Goal: Task Accomplishment & Management: Use online tool/utility

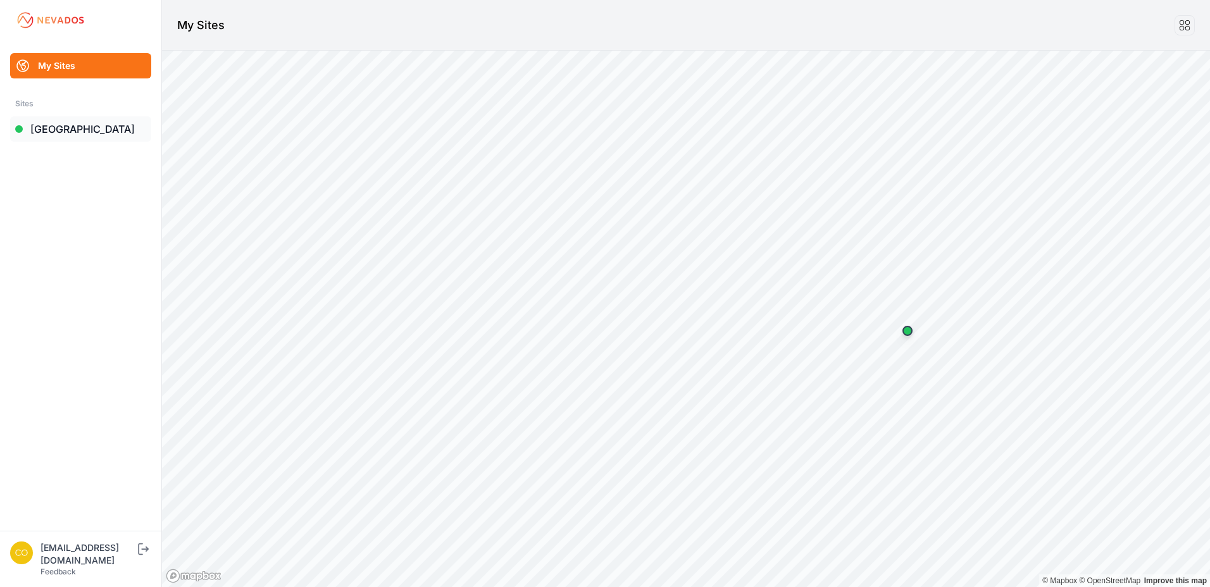
click at [75, 133] on link "[GEOGRAPHIC_DATA]" at bounding box center [80, 128] width 141 height 25
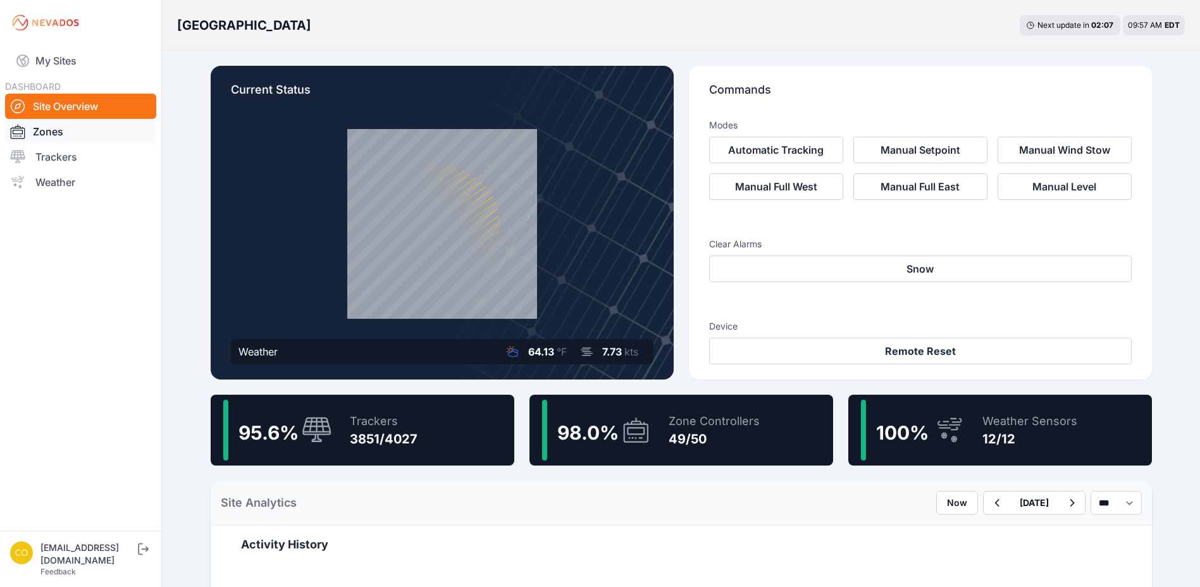
click at [76, 130] on link "Zones" at bounding box center [80, 131] width 151 height 25
click at [32, 133] on div at bounding box center [21, 131] width 23 height 15
click at [53, 132] on link "Zones" at bounding box center [80, 131] width 151 height 25
click at [51, 132] on link "Zones" at bounding box center [80, 131] width 151 height 25
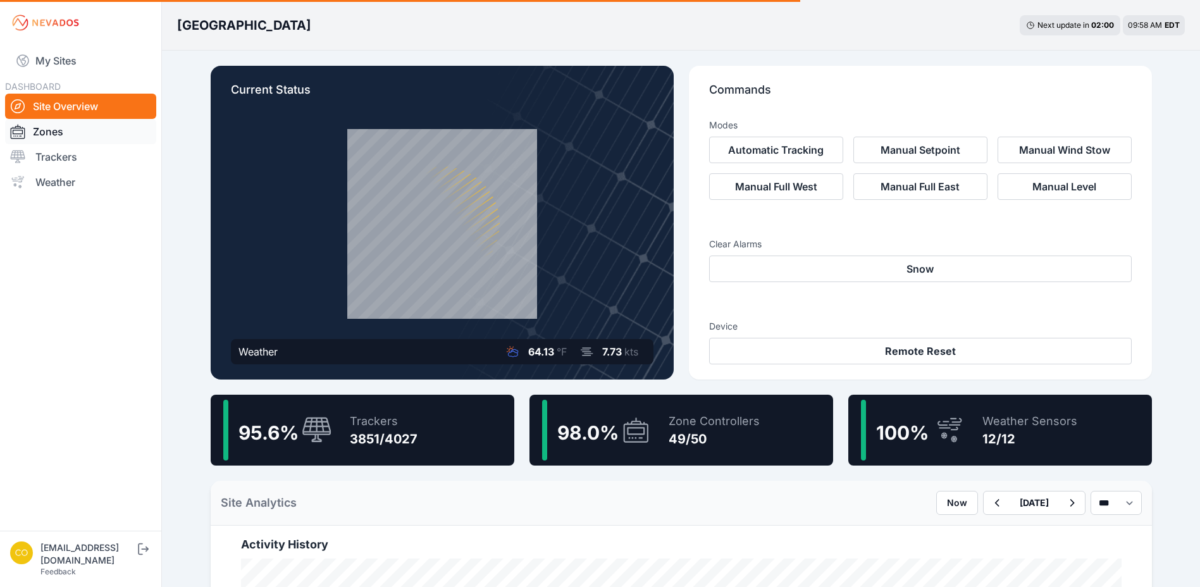
click at [52, 132] on link "Zones" at bounding box center [80, 131] width 151 height 25
click at [657, 430] on div "Zone Controllers 49/50" at bounding box center [708, 430] width 104 height 61
click at [52, 129] on link "Zones" at bounding box center [80, 131] width 151 height 25
click at [62, 134] on link "Zones" at bounding box center [80, 131] width 151 height 25
click at [249, 15] on ol "[GEOGRAPHIC_DATA]" at bounding box center [244, 25] width 134 height 33
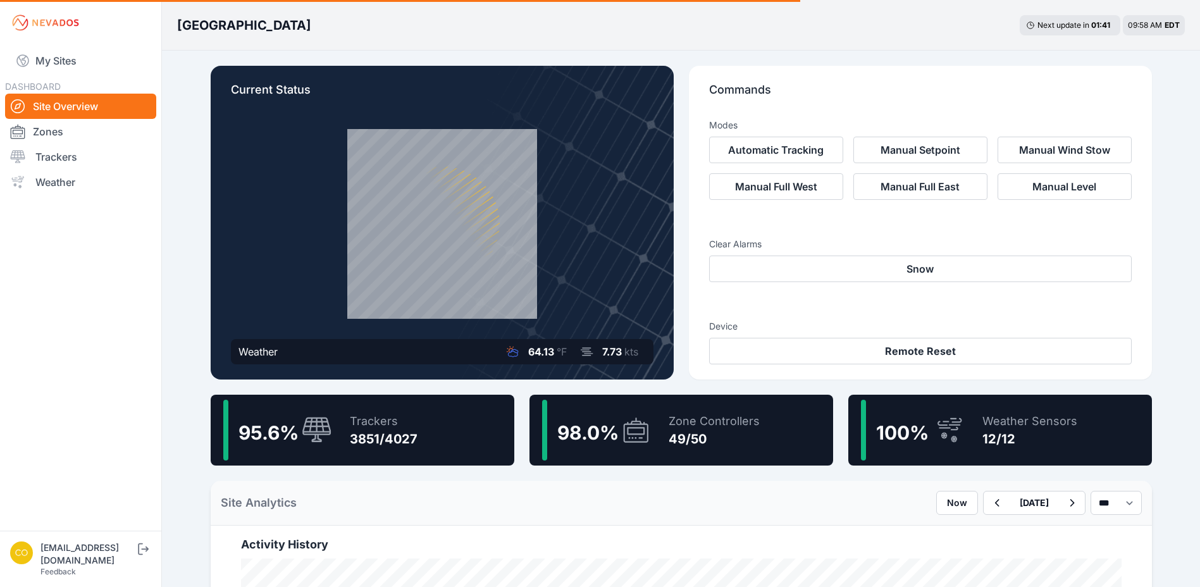
click at [71, 100] on link "Site Overview" at bounding box center [80, 106] width 151 height 25
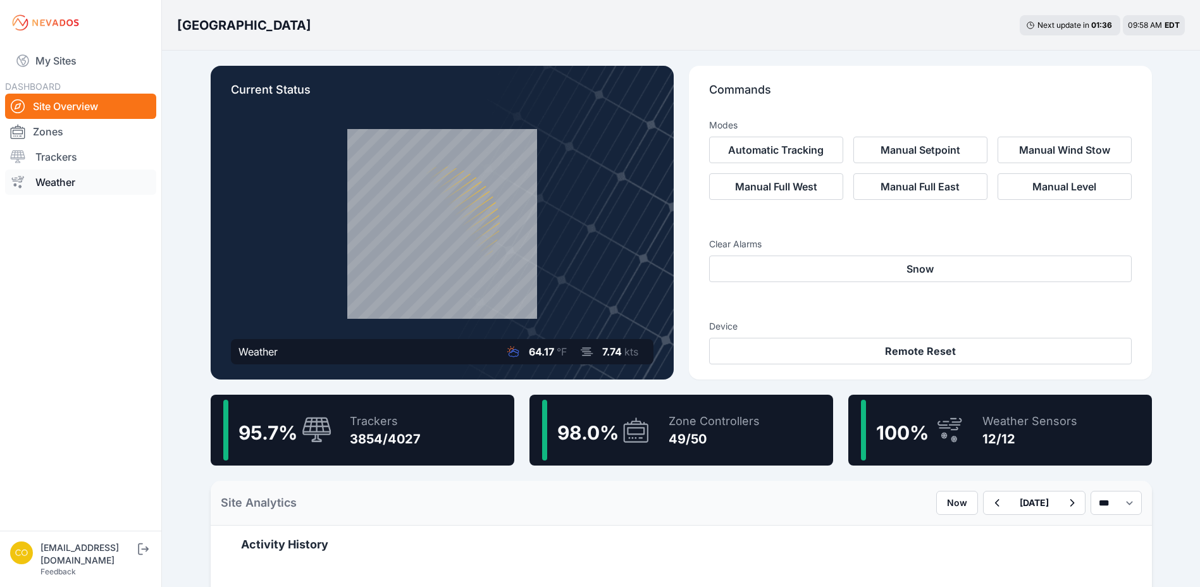
click at [75, 142] on link "Zones" at bounding box center [80, 131] width 151 height 25
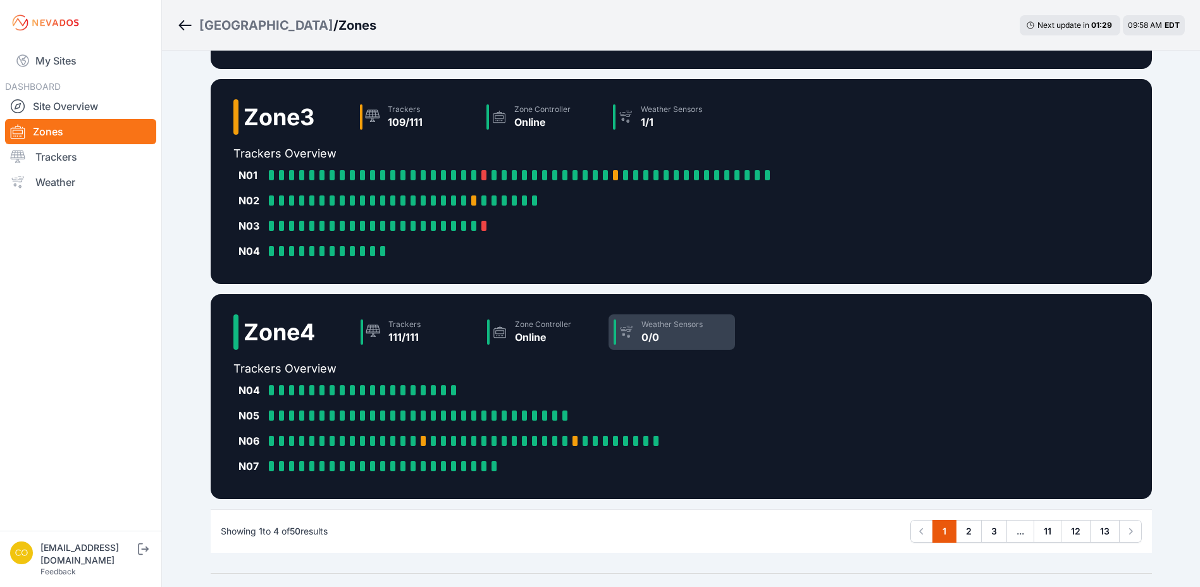
scroll to position [548, 0]
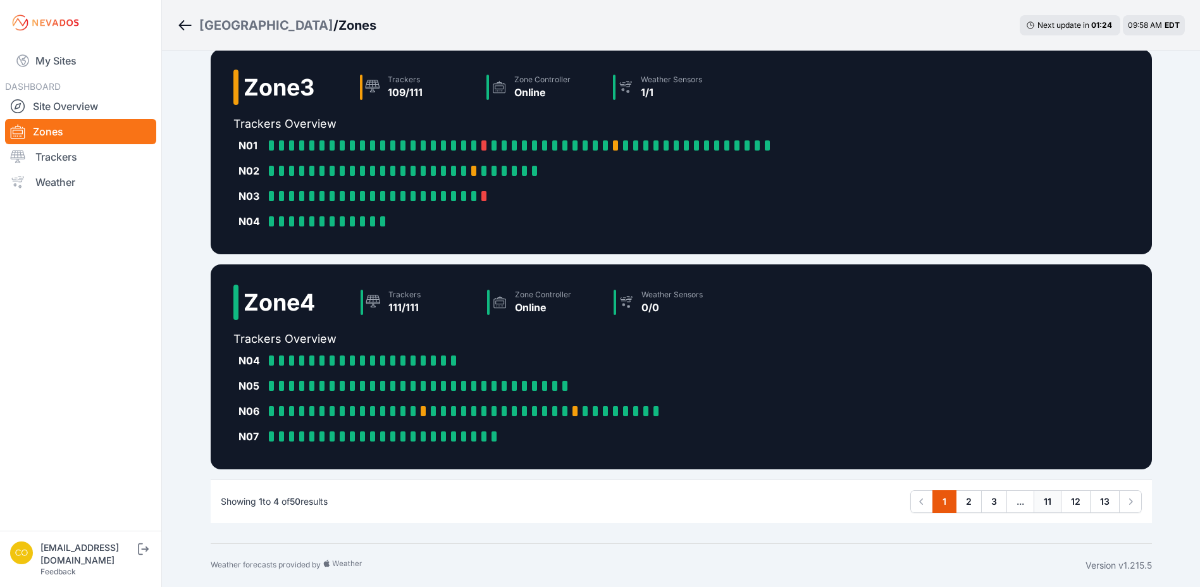
click at [1049, 502] on link "11" at bounding box center [1048, 501] width 28 height 23
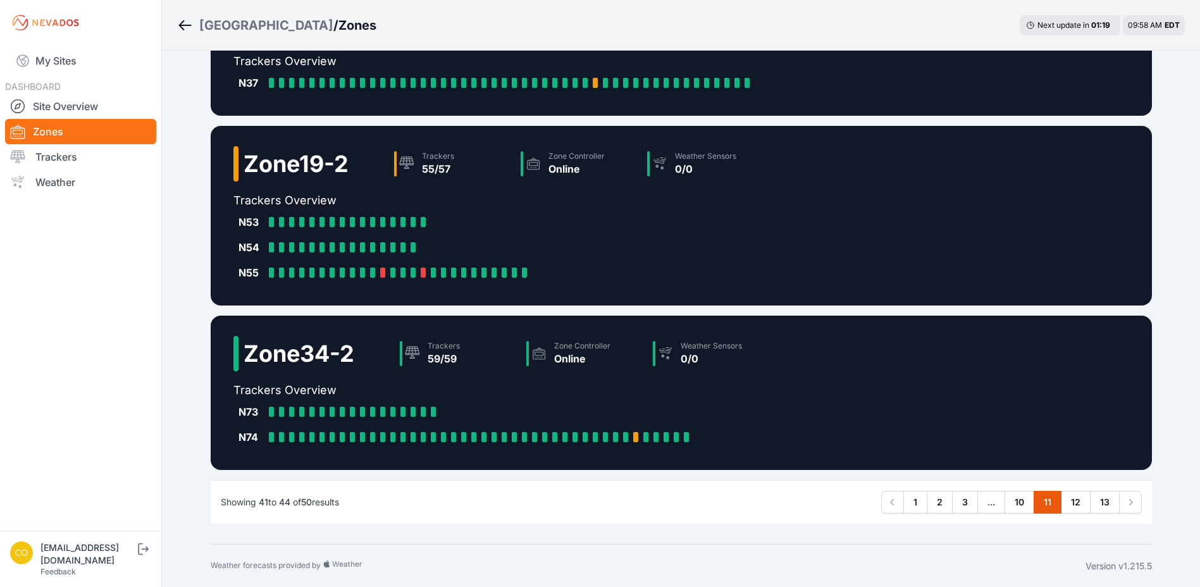
scroll to position [244, 0]
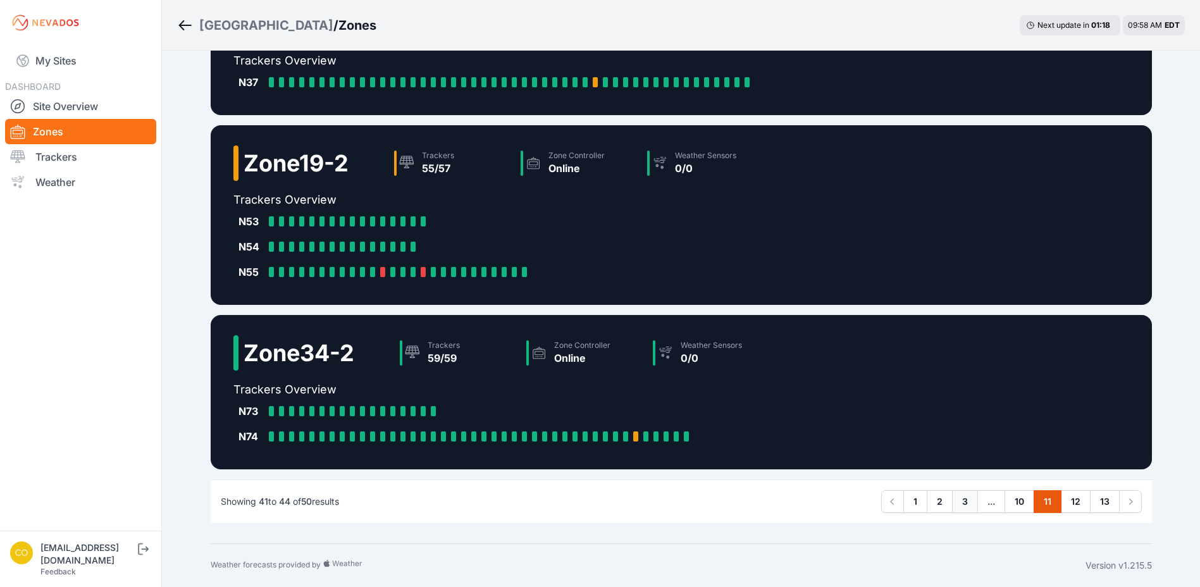
click at [968, 502] on link "3" at bounding box center [965, 501] width 26 height 23
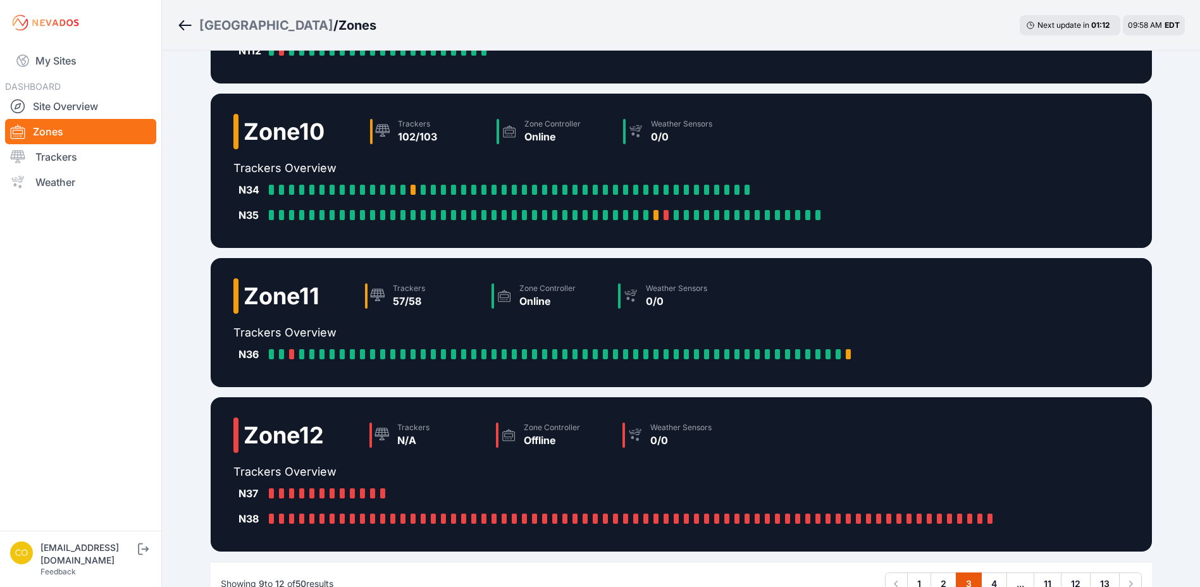
scroll to position [244, 0]
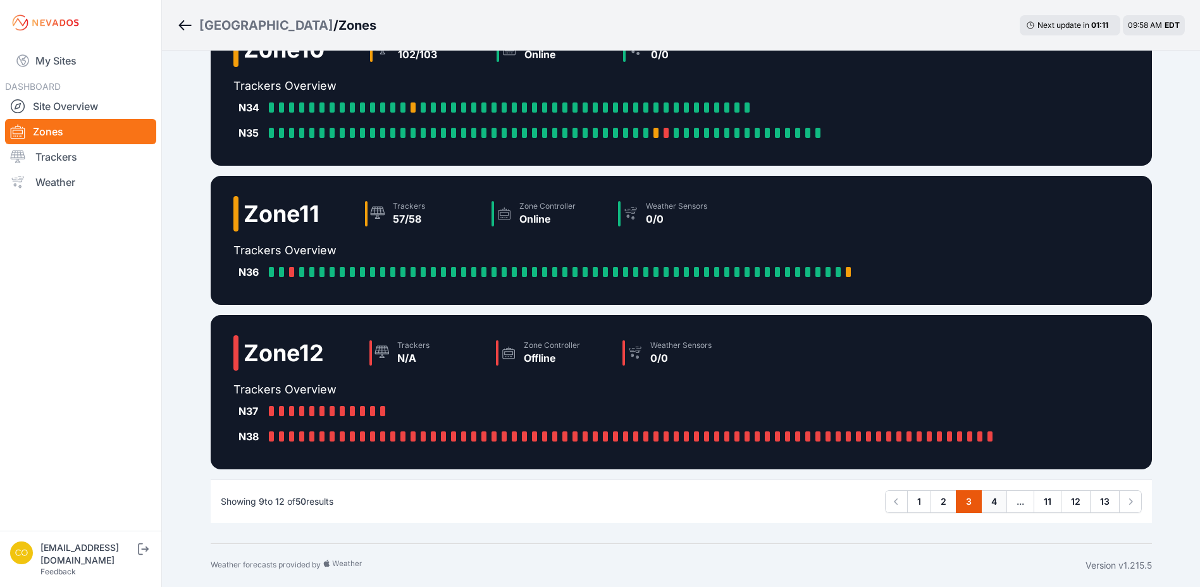
click at [989, 502] on link "4" at bounding box center [994, 501] width 26 height 23
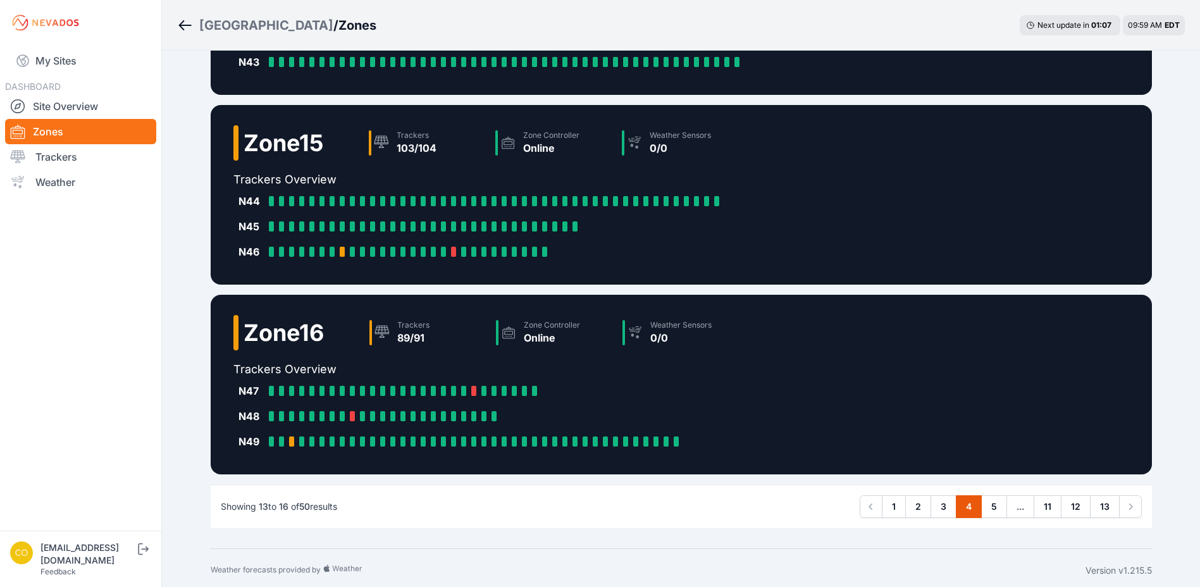
scroll to position [295, 0]
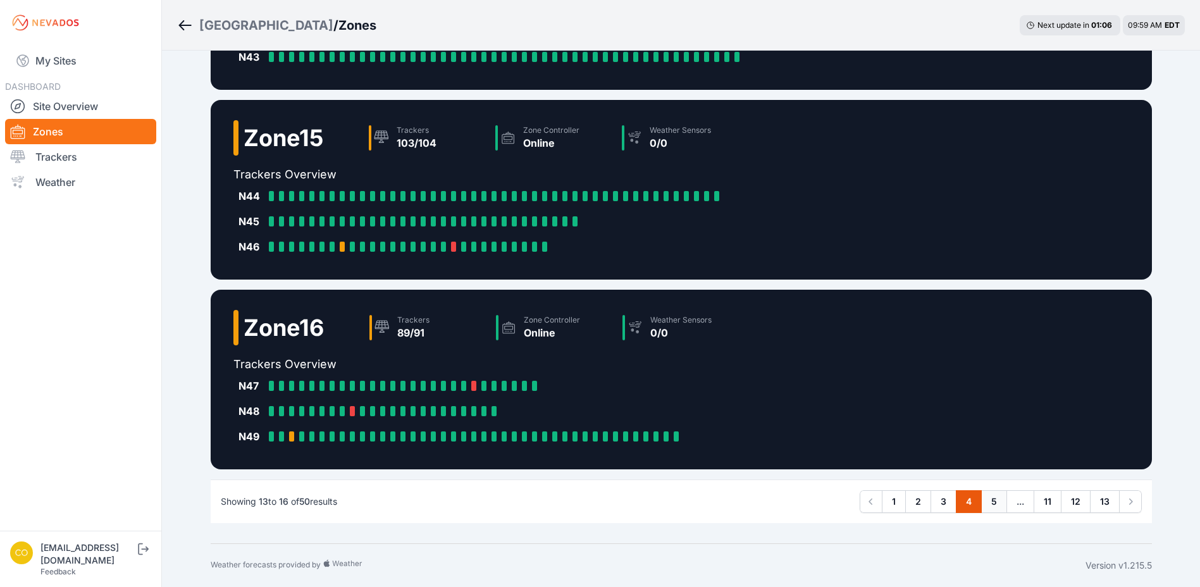
click at [984, 497] on link "5" at bounding box center [994, 501] width 26 height 23
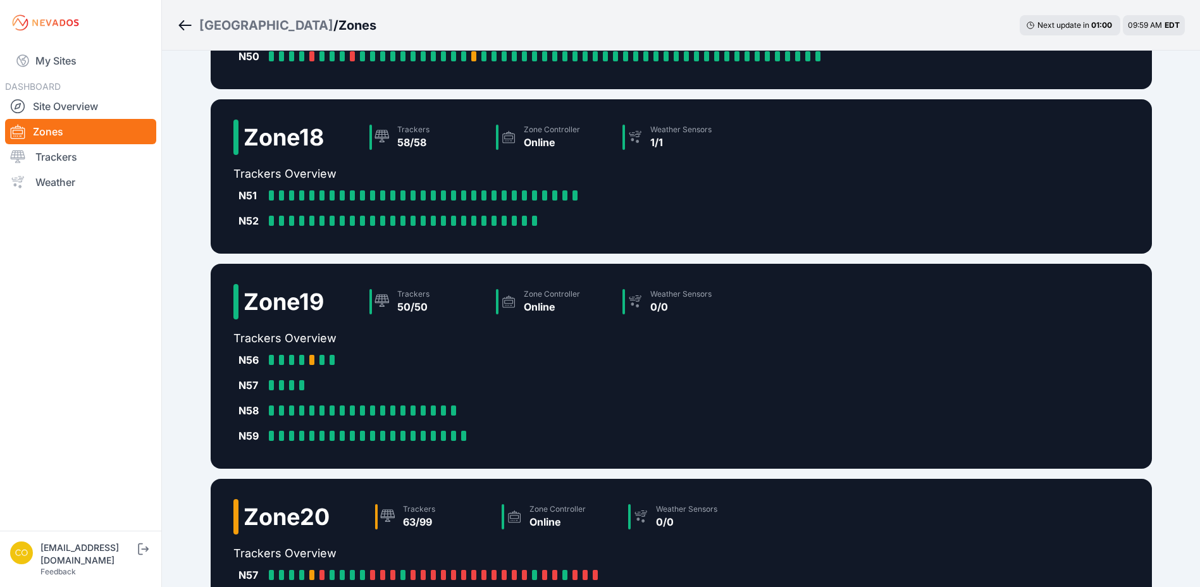
scroll to position [253, 0]
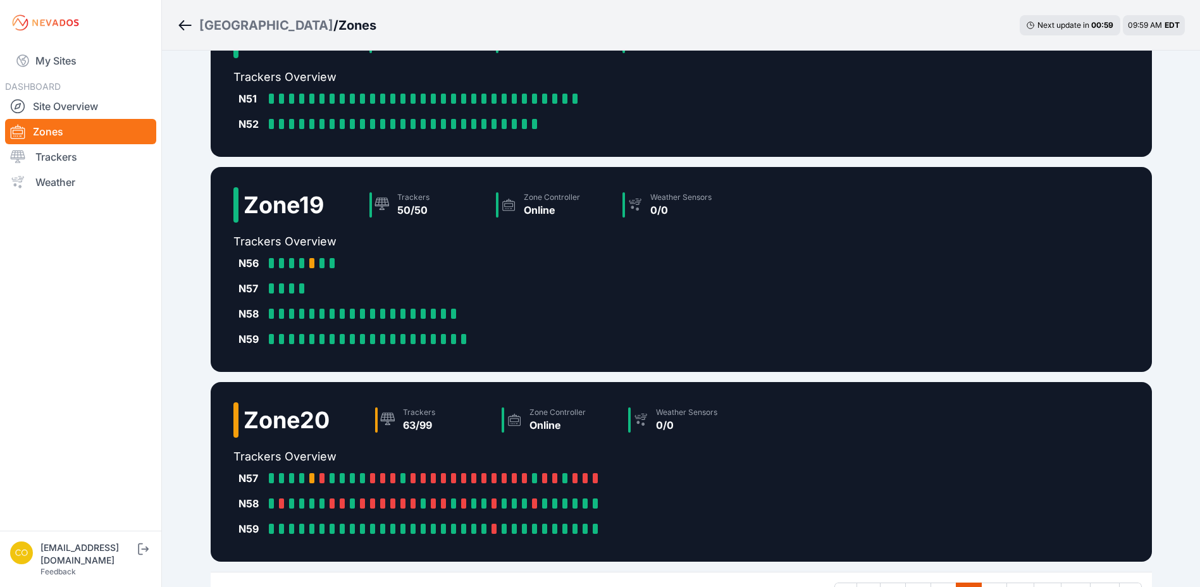
click at [712, 476] on div "N57 N57-5: Online N57-6: Online N57-7: Online N57-8: Online N57-9: Off Target N…" at bounding box center [491, 478] width 516 height 25
click at [449, 425] on div "Trackers 63/99" at bounding box center [433, 419] width 127 height 35
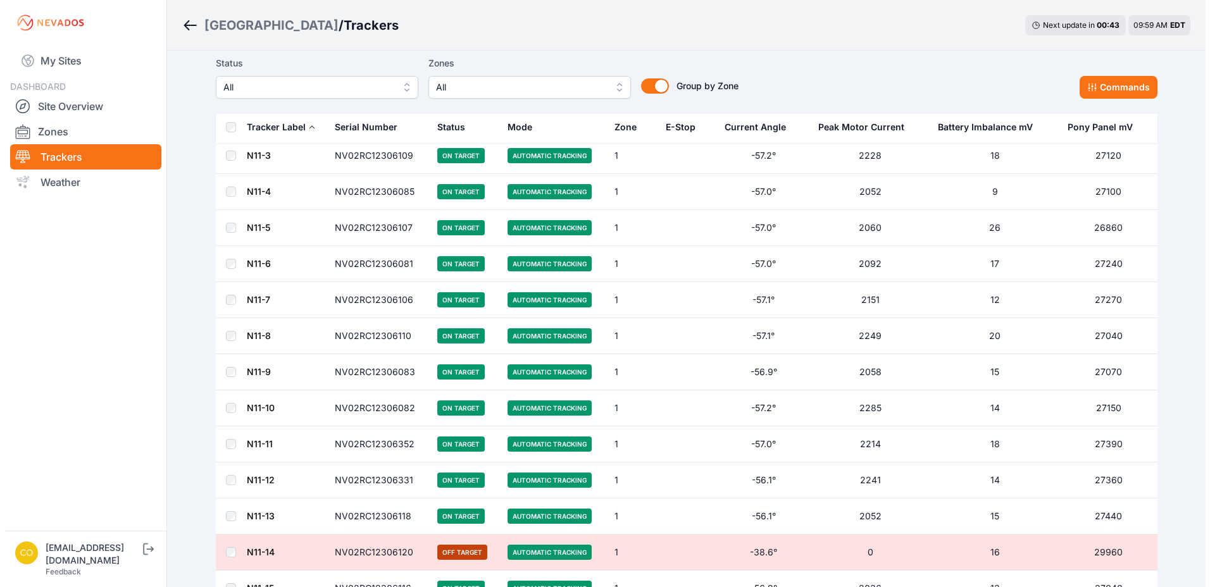
scroll to position [2341, 0]
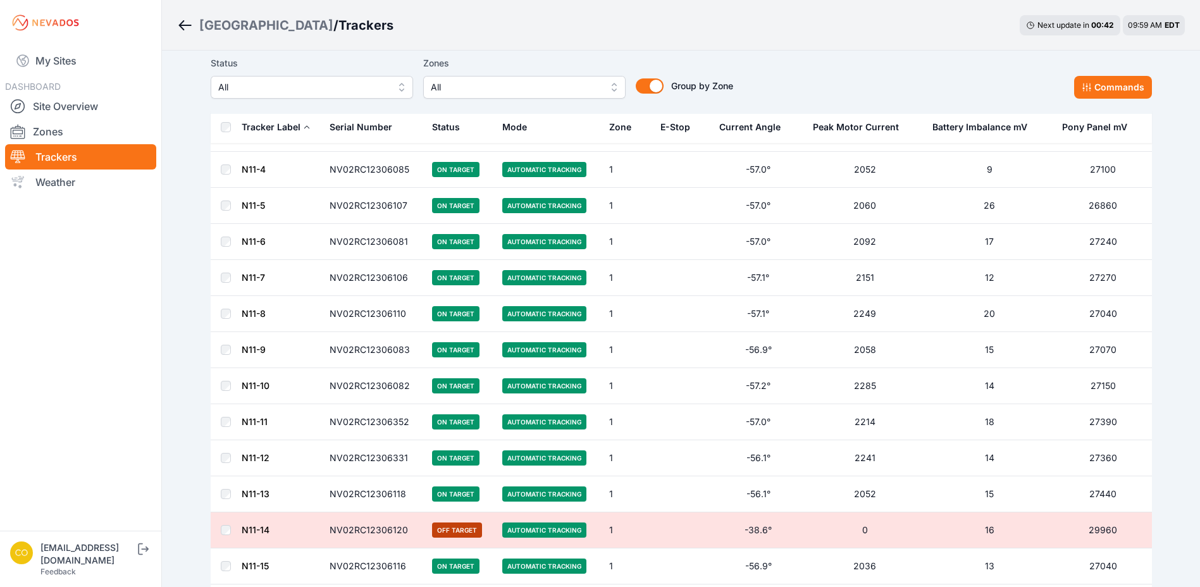
click at [400, 92] on button "All" at bounding box center [312, 87] width 202 height 23
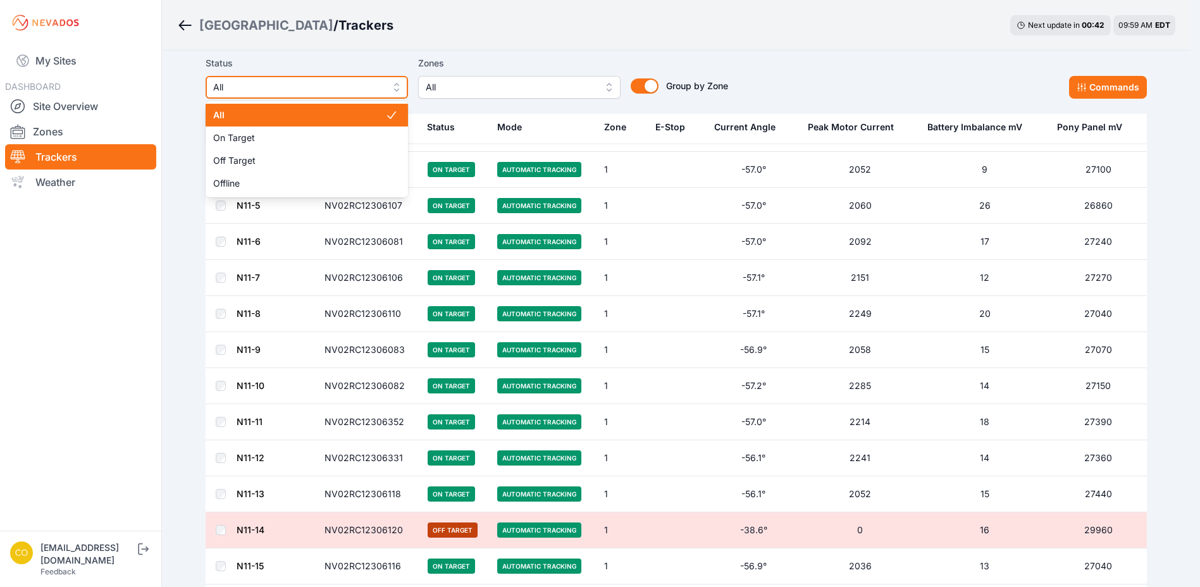
click at [400, 92] on button "All" at bounding box center [307, 87] width 202 height 23
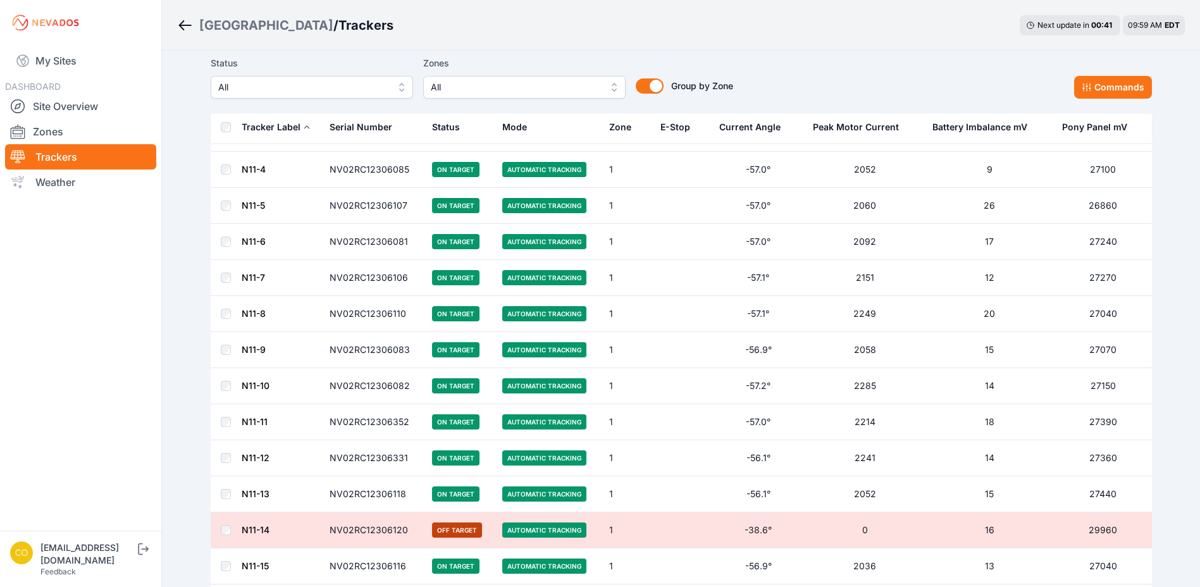
click at [452, 87] on span "All" at bounding box center [516, 87] width 170 height 15
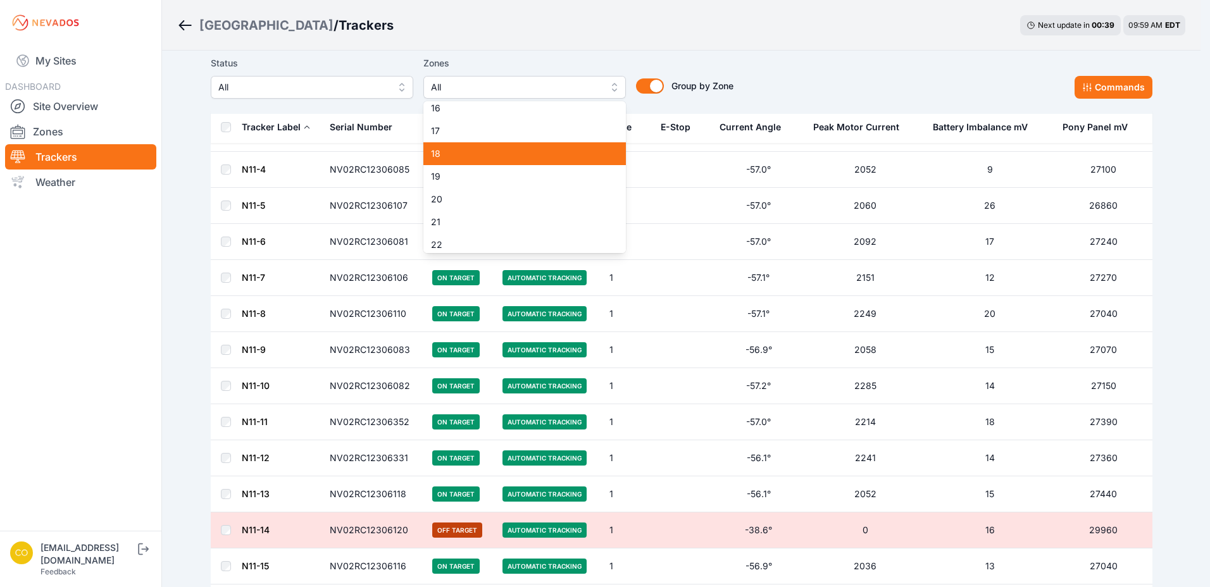
scroll to position [380, 0]
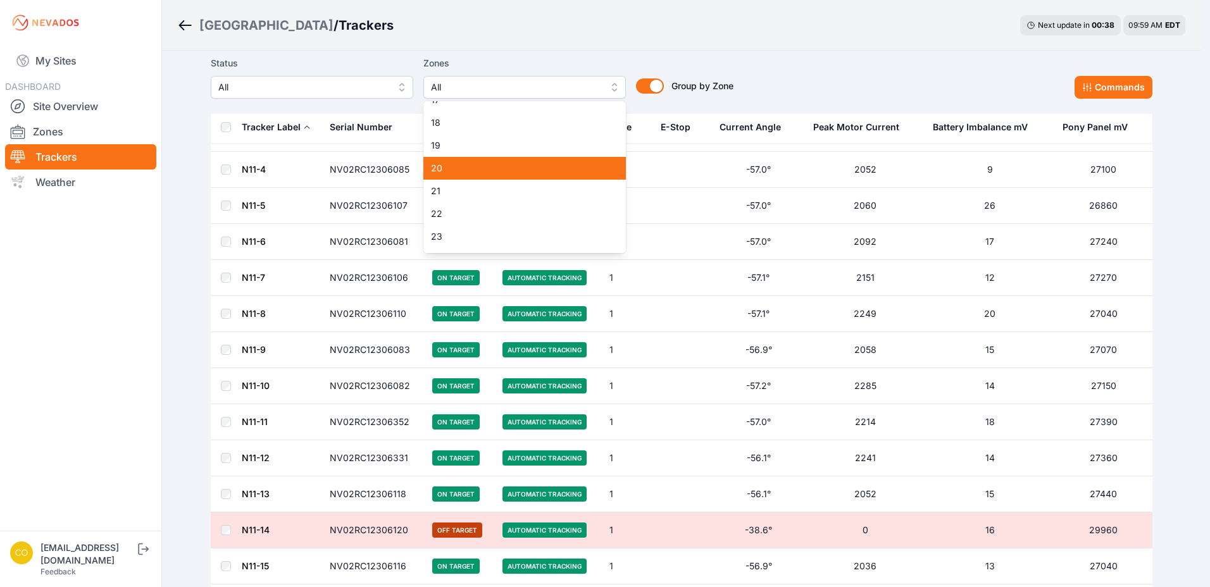
click at [454, 172] on span "20" at bounding box center [517, 168] width 172 height 13
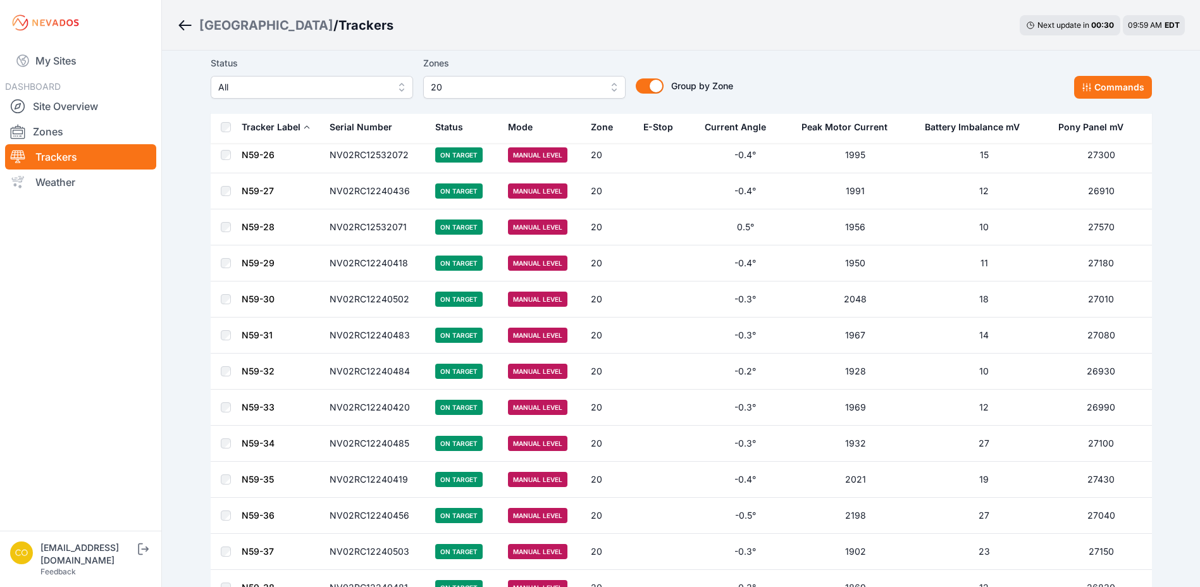
scroll to position [2599, 0]
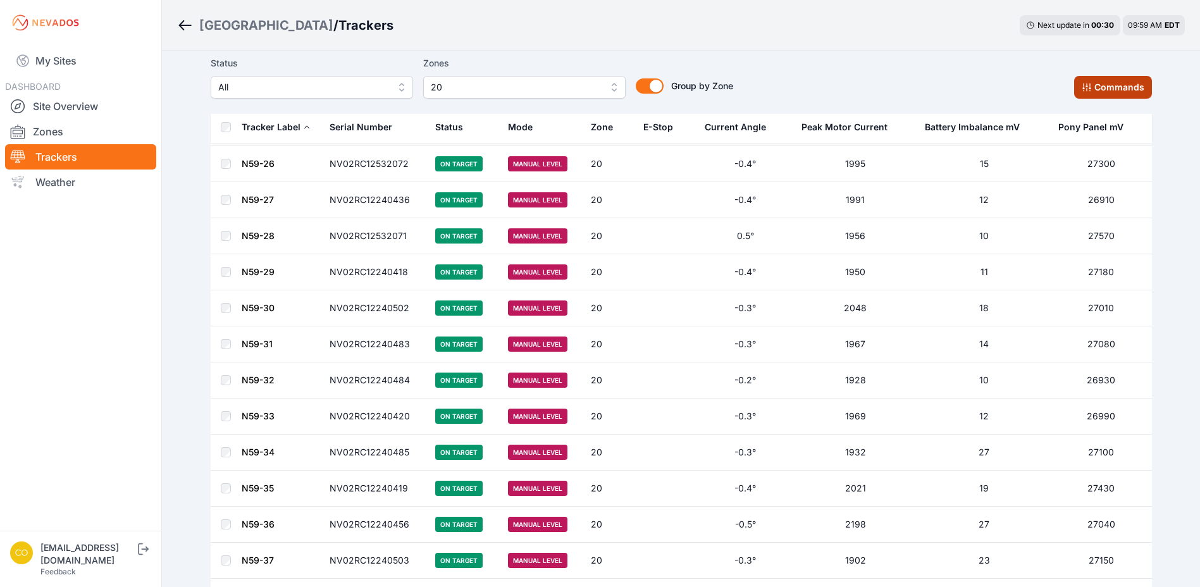
click at [1101, 84] on button "Commands" at bounding box center [1113, 87] width 78 height 23
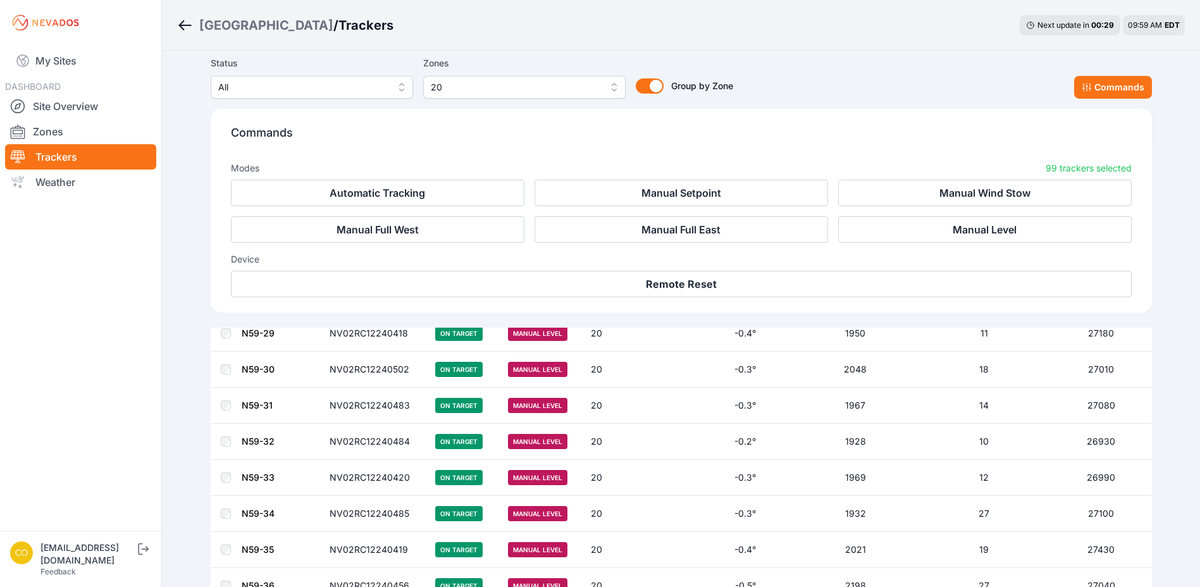
scroll to position [2813, 0]
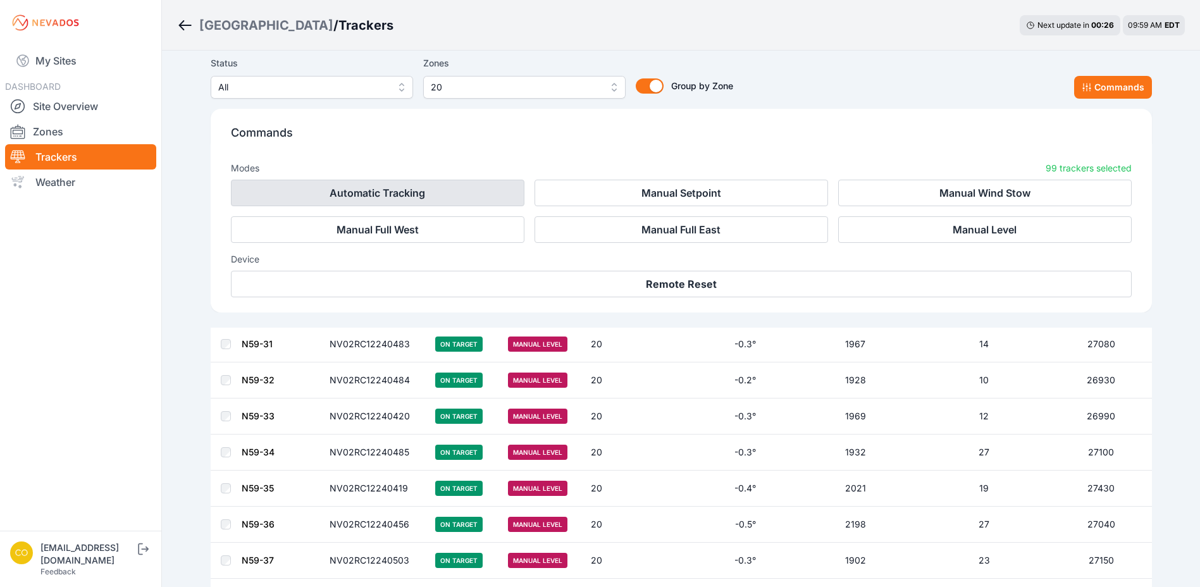
click at [451, 192] on button "Automatic Tracking" at bounding box center [378, 193] width 294 height 27
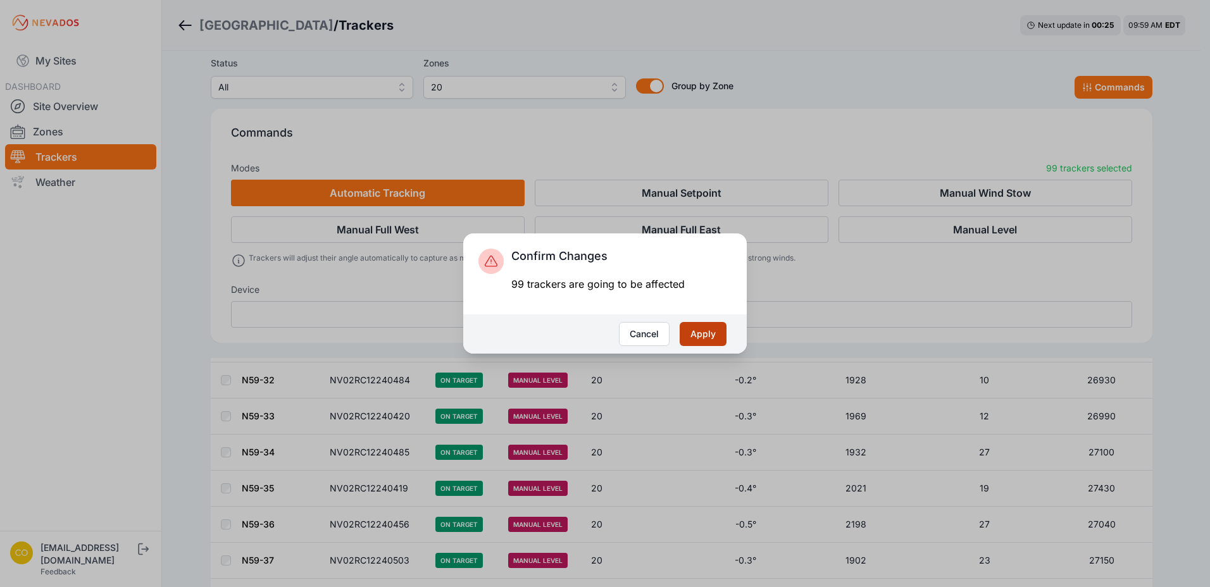
click at [702, 335] on button "Apply" at bounding box center [702, 334] width 47 height 24
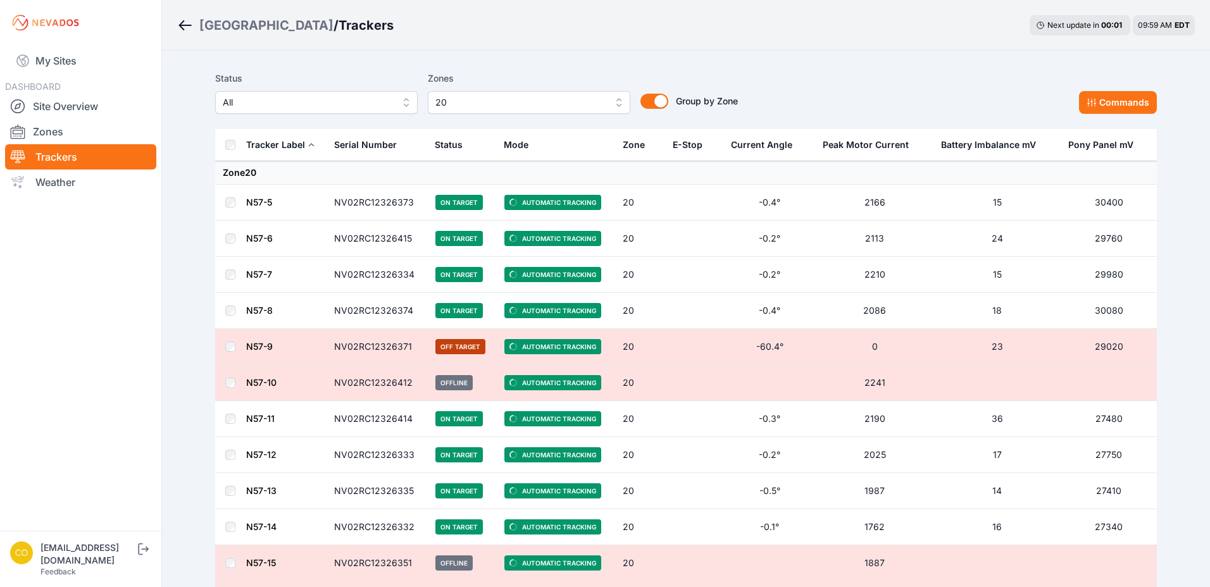
click at [462, 104] on span "20" at bounding box center [520, 102] width 170 height 15
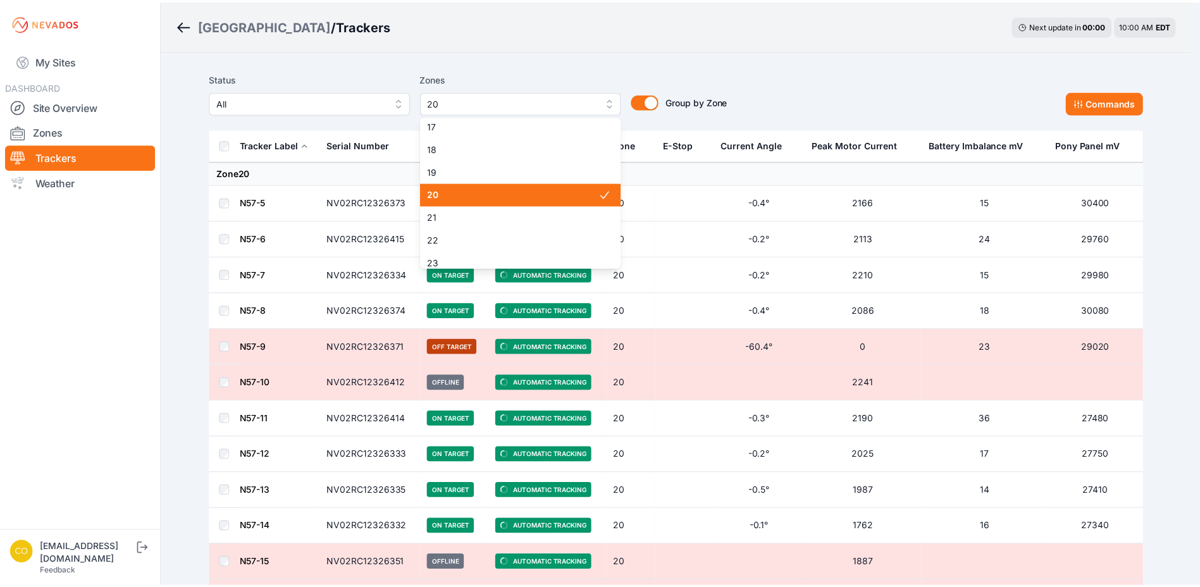
scroll to position [369, 0]
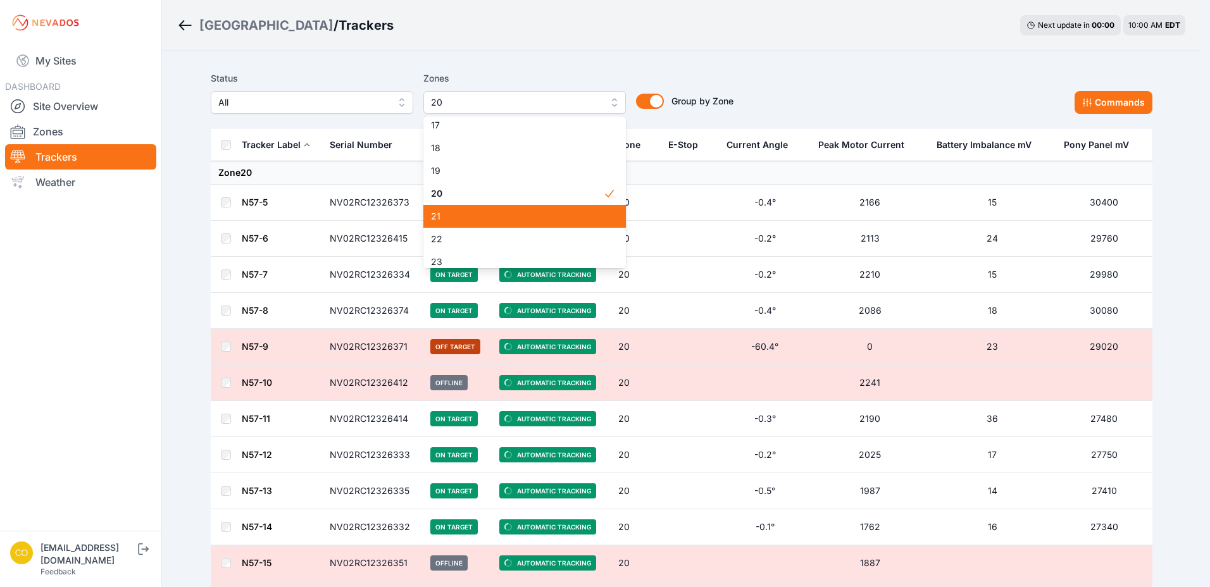
click at [460, 208] on div "21" at bounding box center [524, 216] width 202 height 23
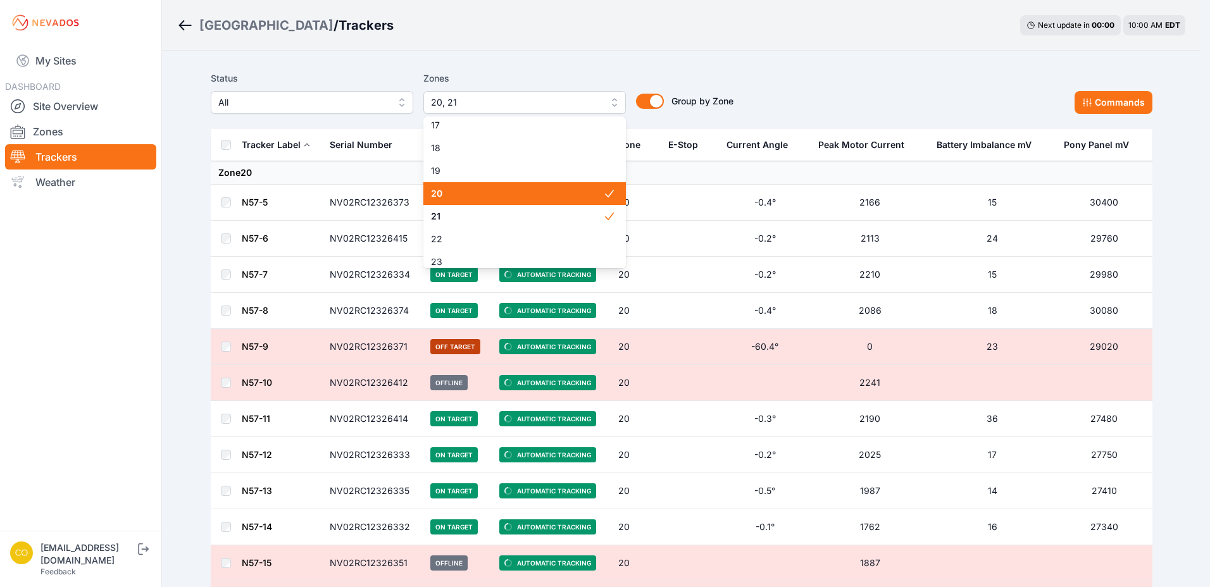
click at [469, 189] on span "20" at bounding box center [517, 193] width 172 height 13
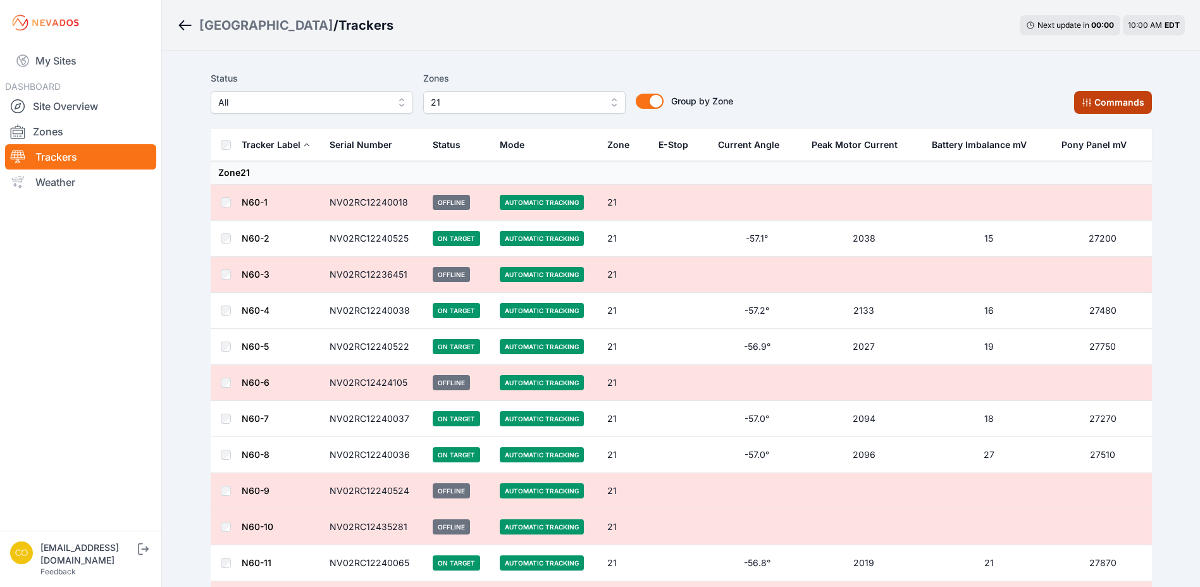
click at [1104, 104] on button "Commands" at bounding box center [1113, 102] width 78 height 23
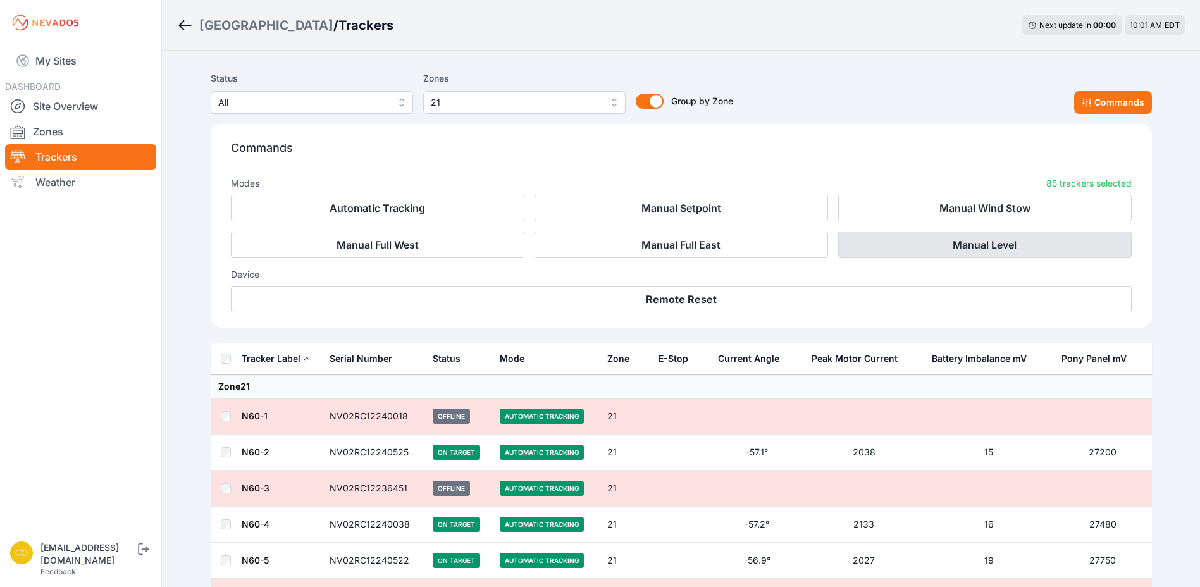
click at [898, 244] on button "Manual Level" at bounding box center [985, 245] width 294 height 27
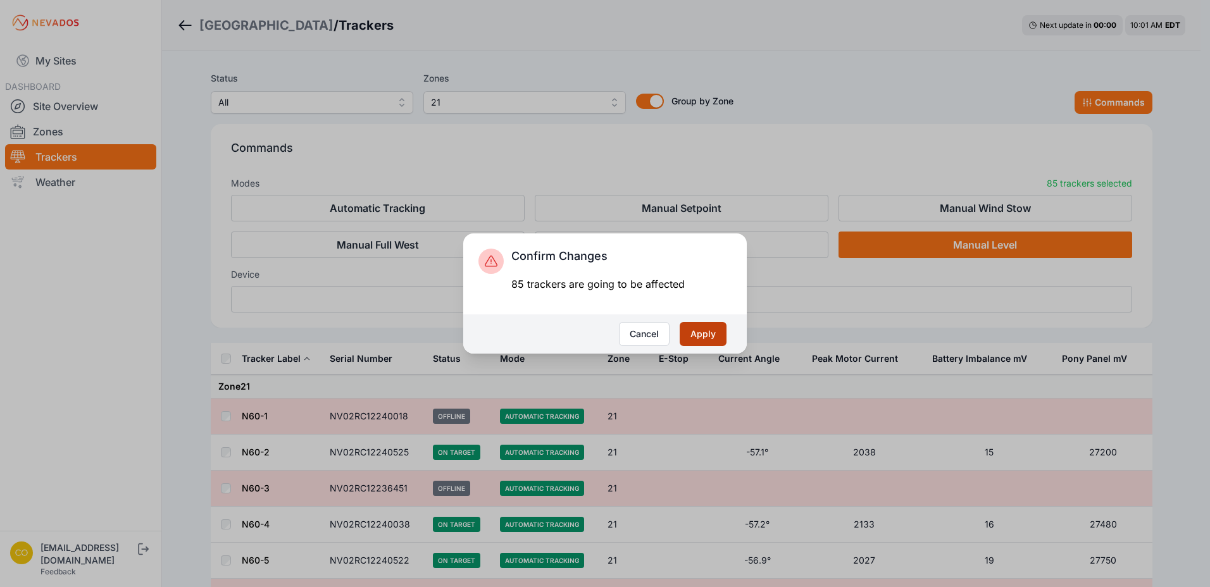
click at [720, 337] on button "Apply" at bounding box center [702, 334] width 47 height 24
